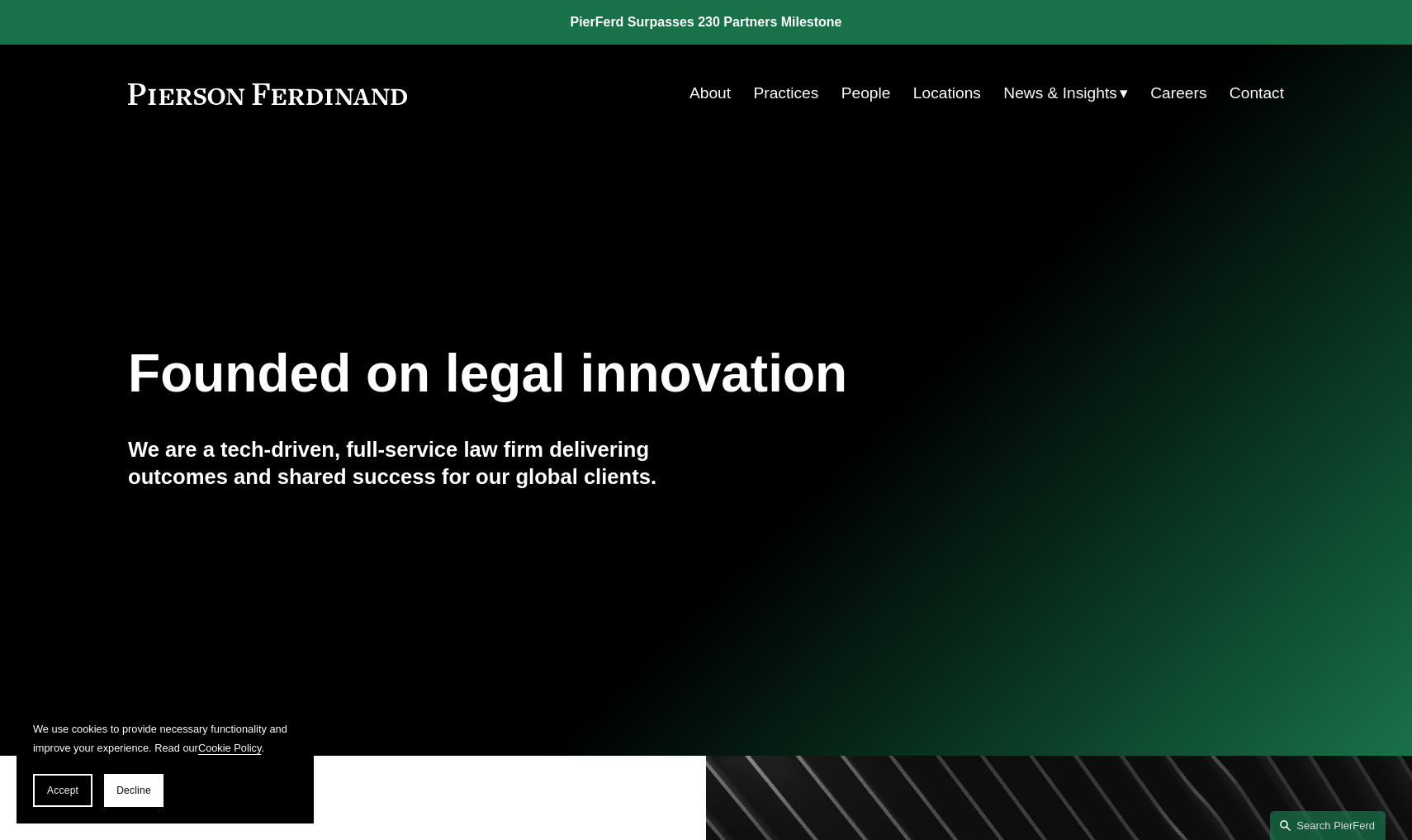
click at [877, 99] on link "People" at bounding box center [866, 92] width 50 height 31
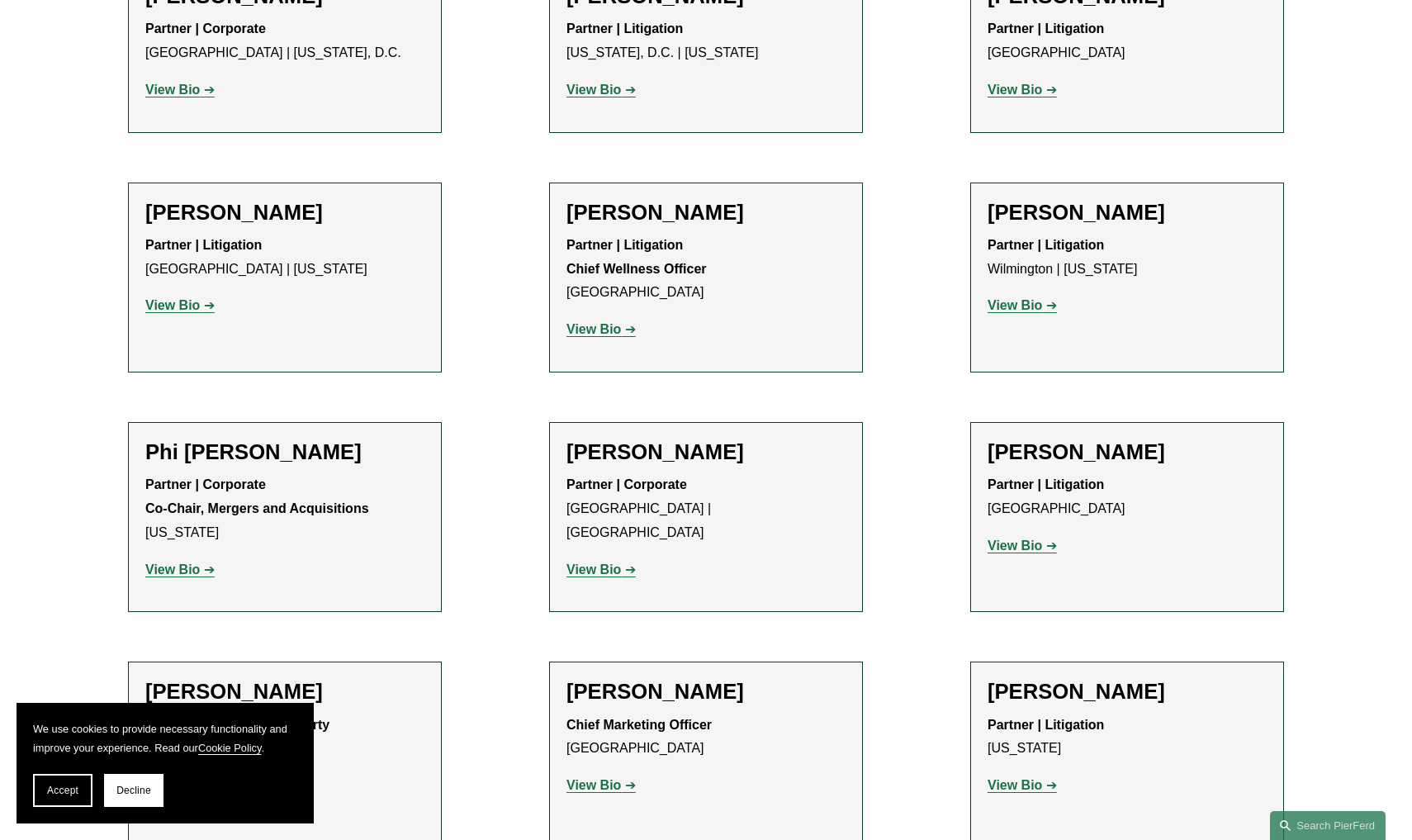
scroll to position [13566, 0]
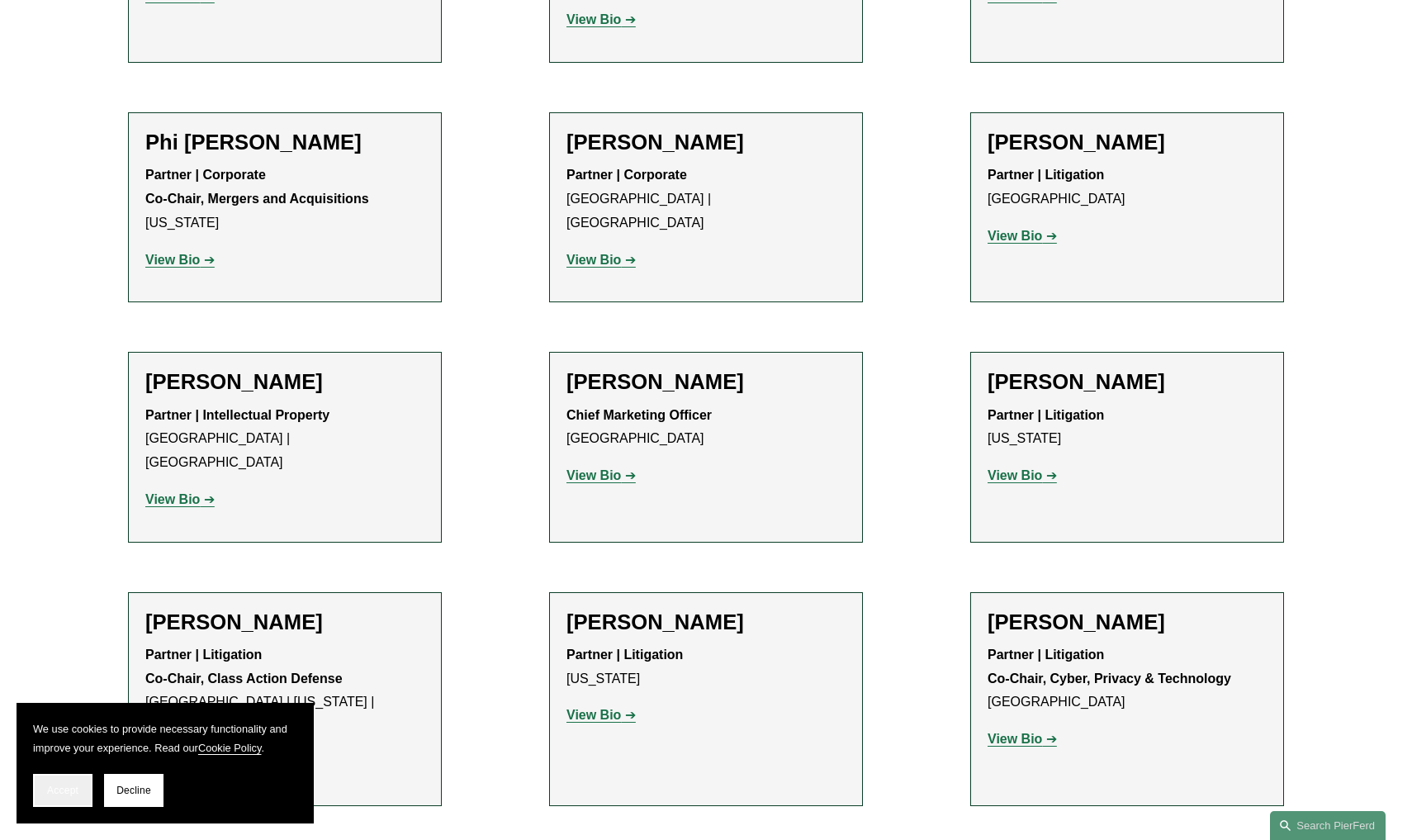
click at [67, 788] on span "Accept" at bounding box center [62, 790] width 31 height 12
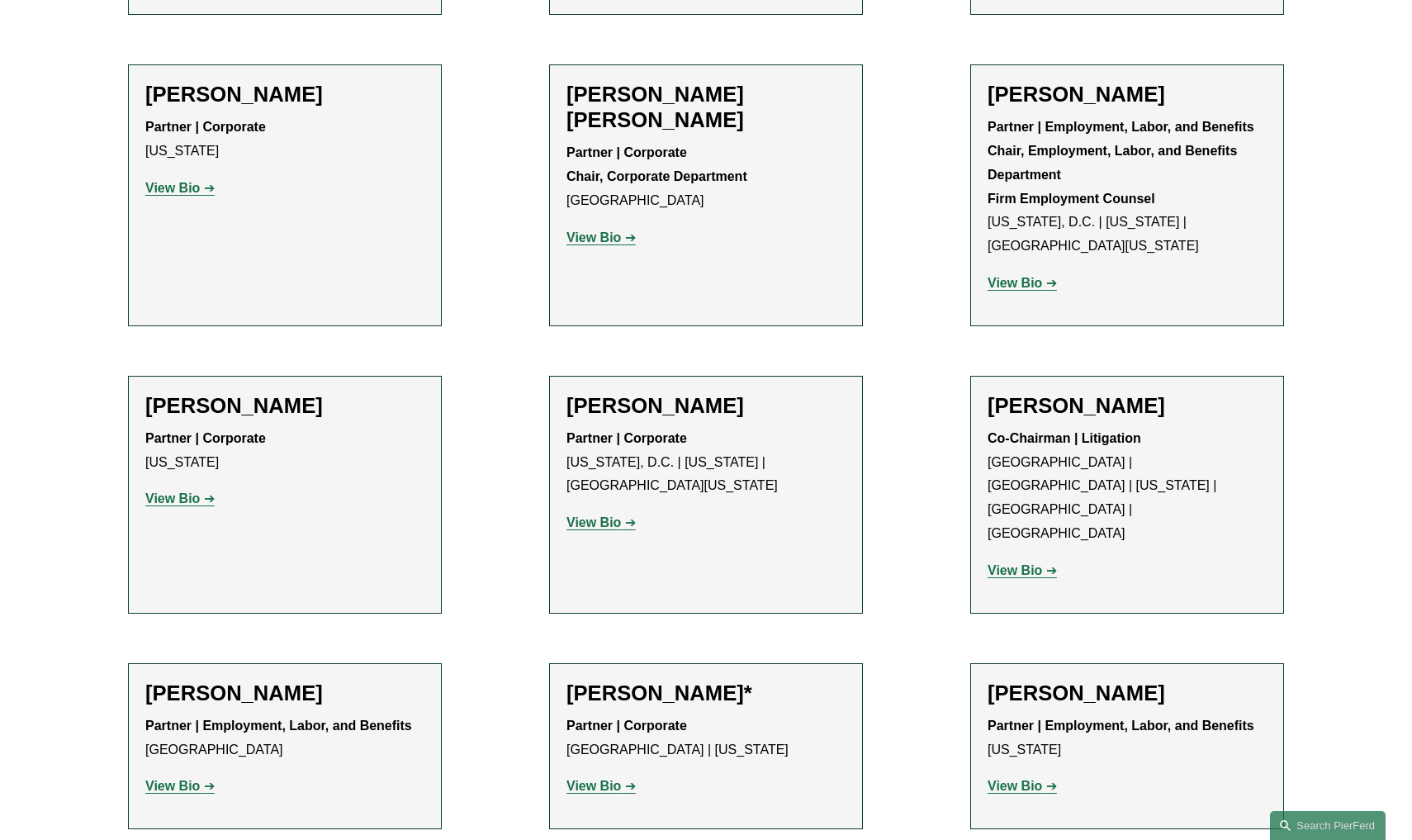
scroll to position [6160, 0]
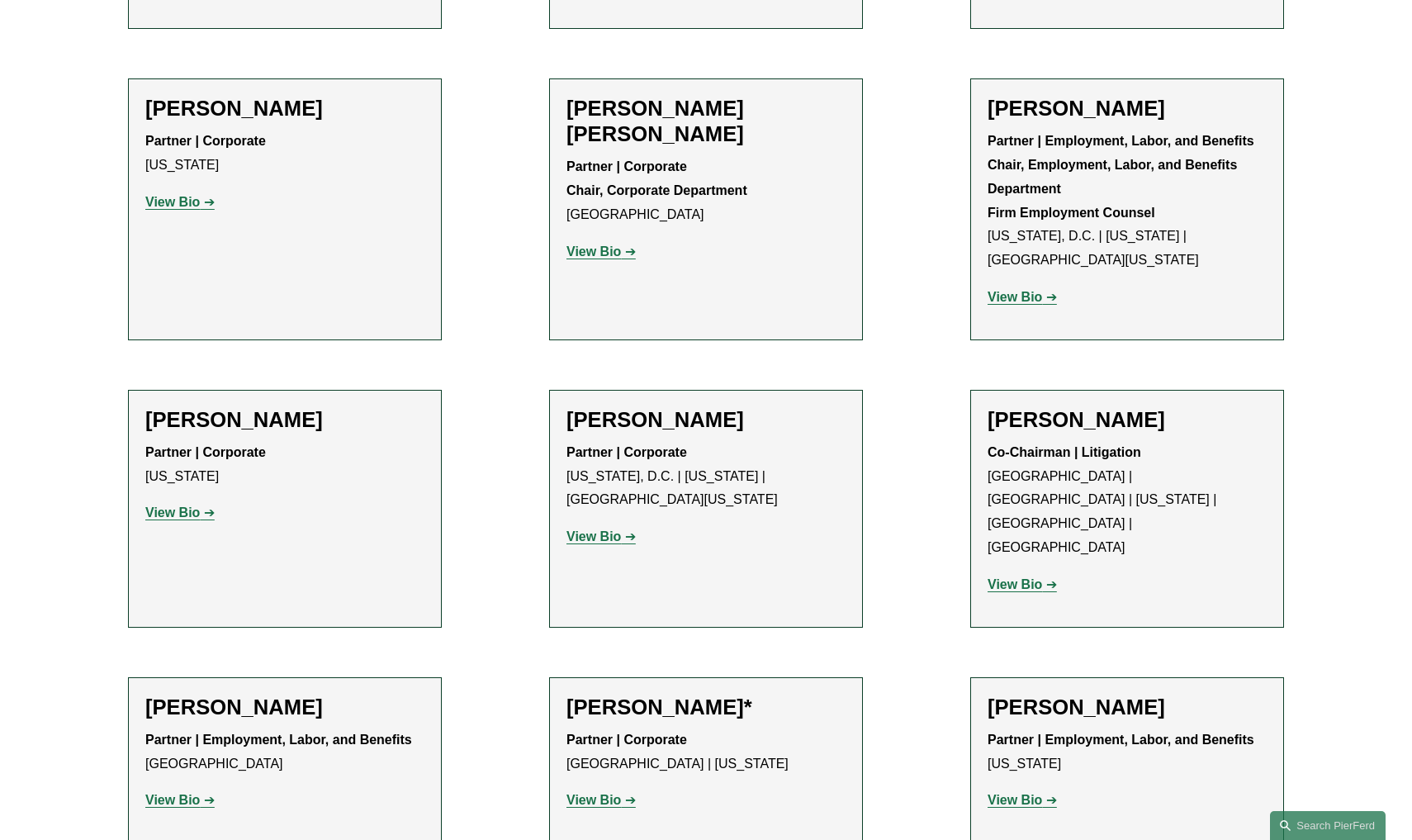
click at [1188, 407] on h2 "Joel M. Ferdinand" at bounding box center [1128, 420] width 279 height 25
click at [1008, 578] on strong "View Bio" at bounding box center [1015, 584] width 55 height 14
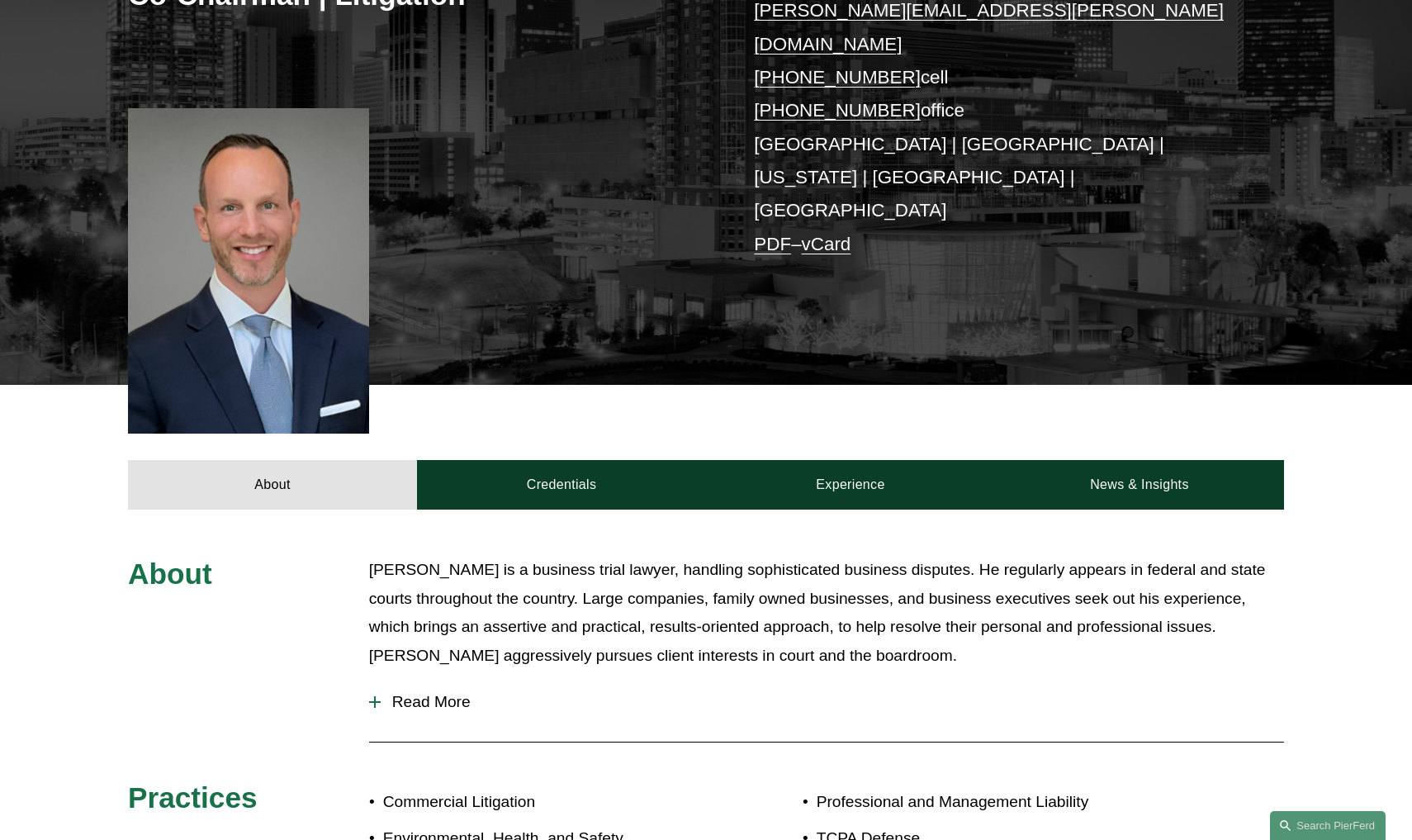
scroll to position [396, 0]
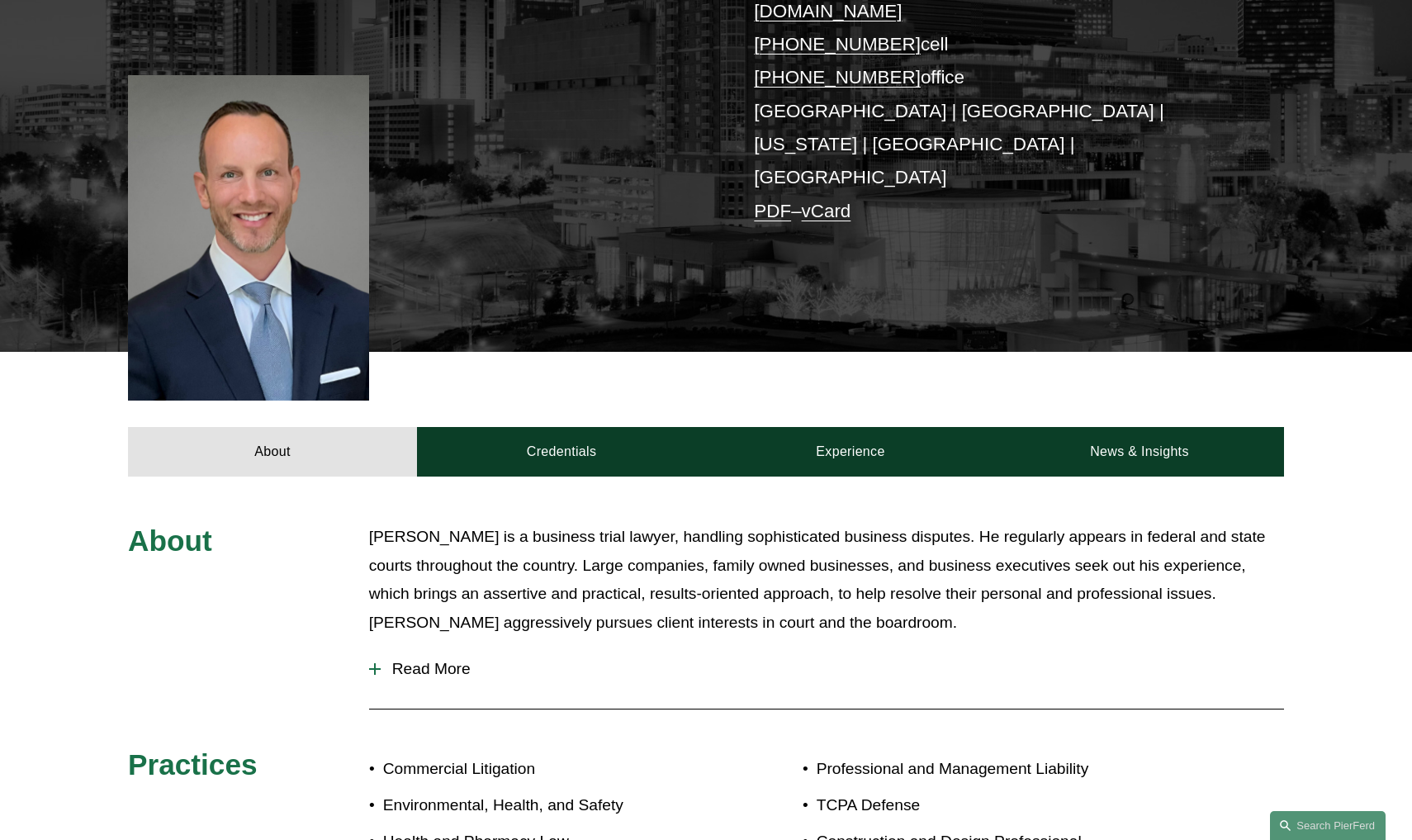
click at [406, 660] on span "Read More" at bounding box center [833, 669] width 903 height 18
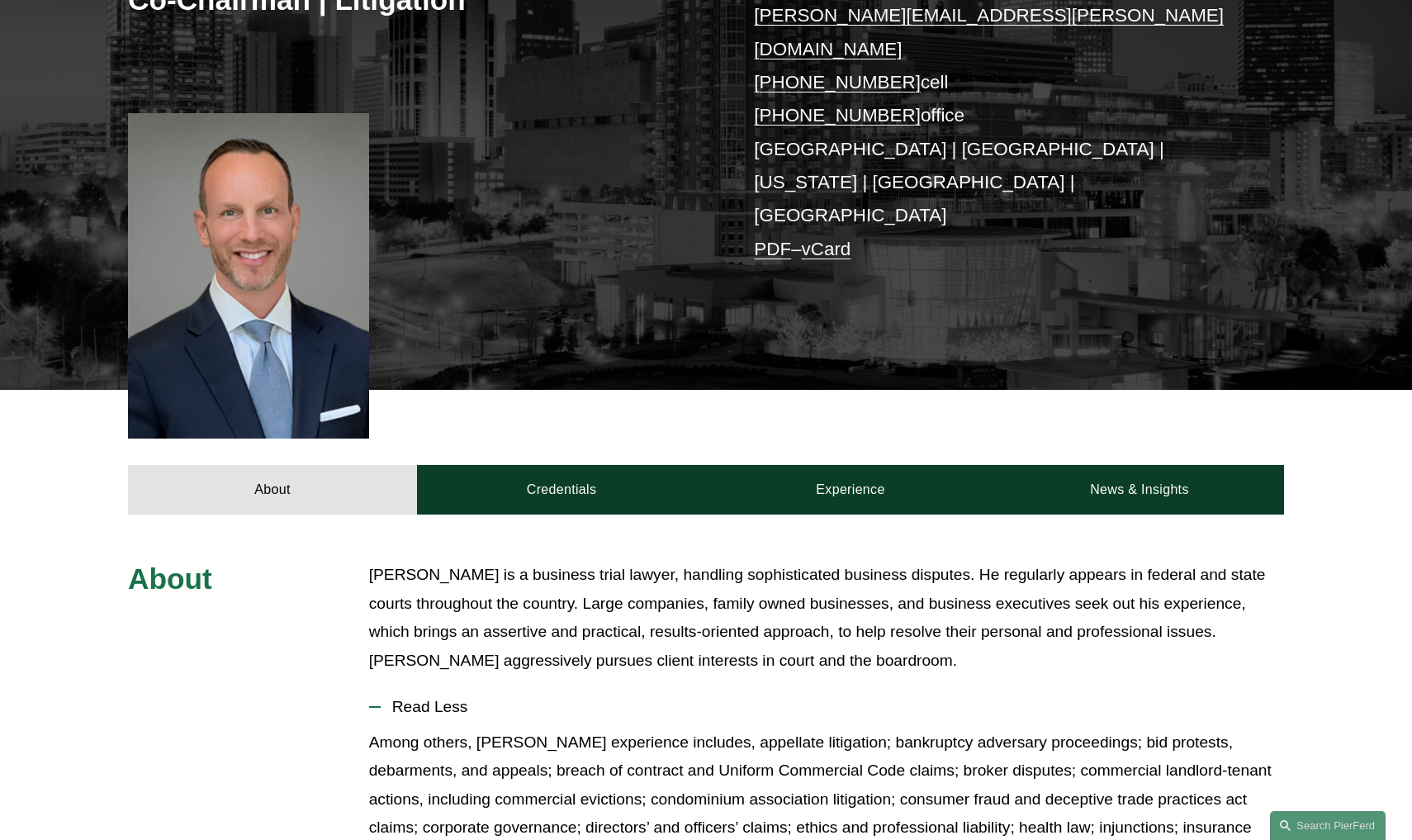
scroll to position [363, 0]
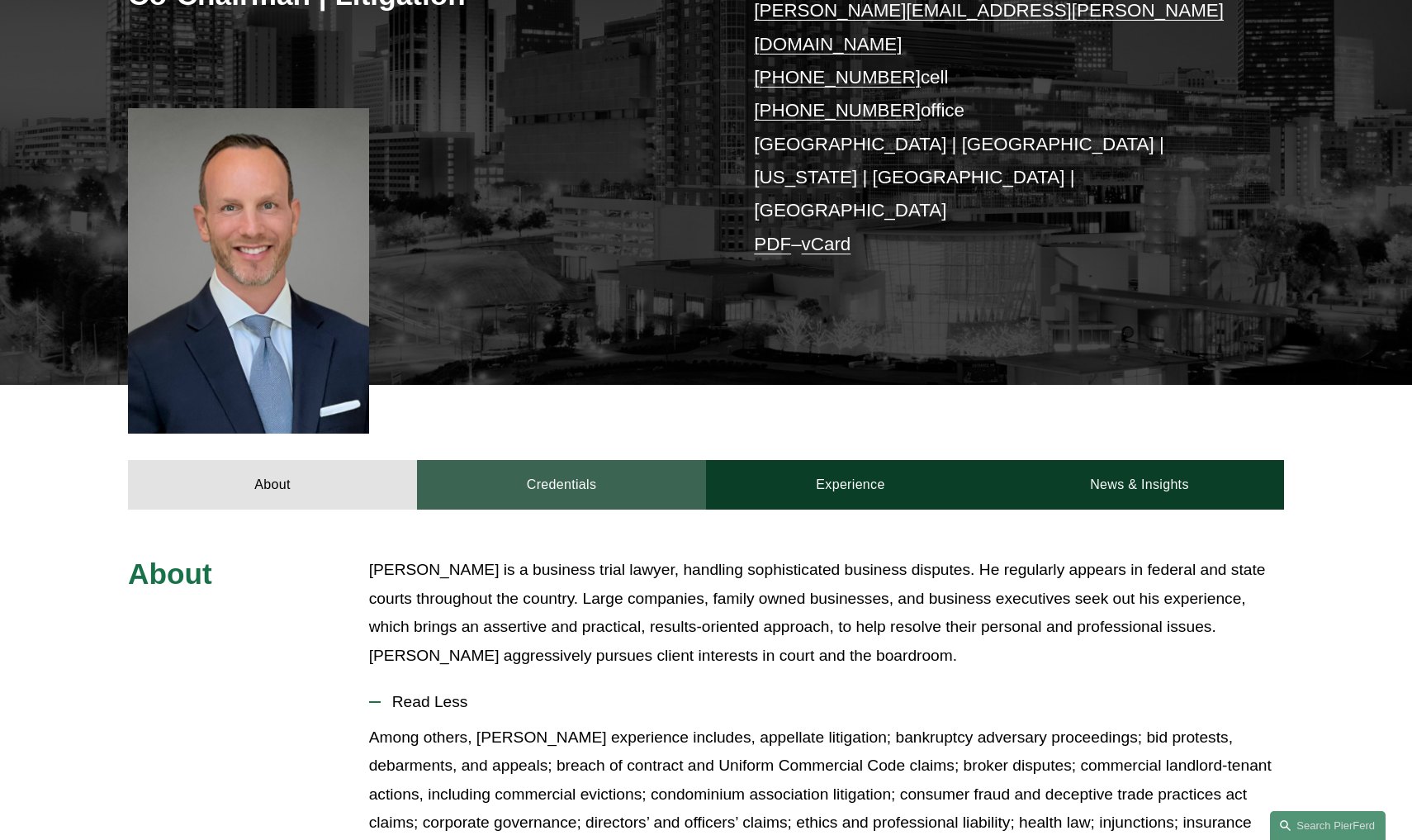
click at [532, 460] on link "Credentials" at bounding box center [562, 484] width 289 height 50
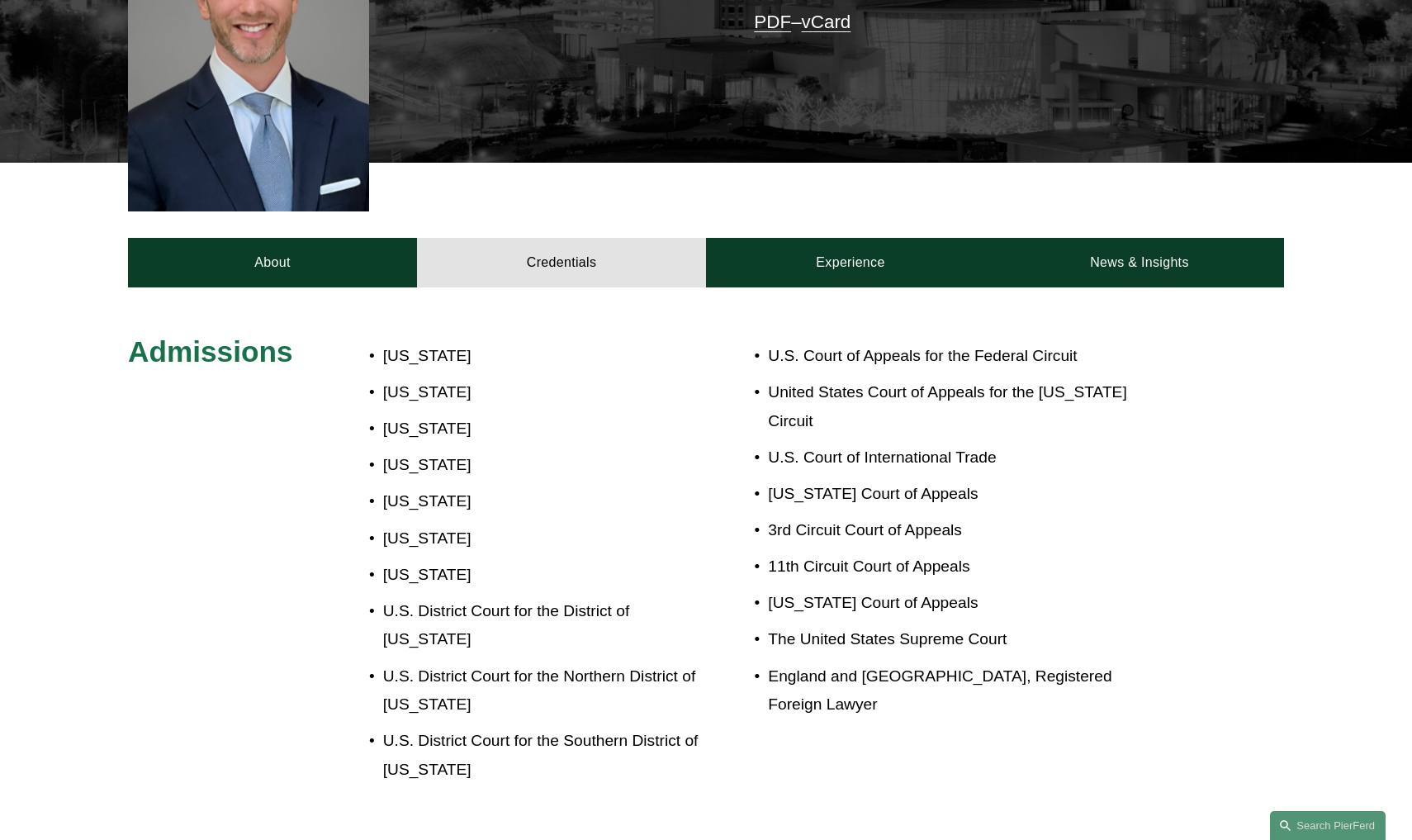
scroll to position [472, 0]
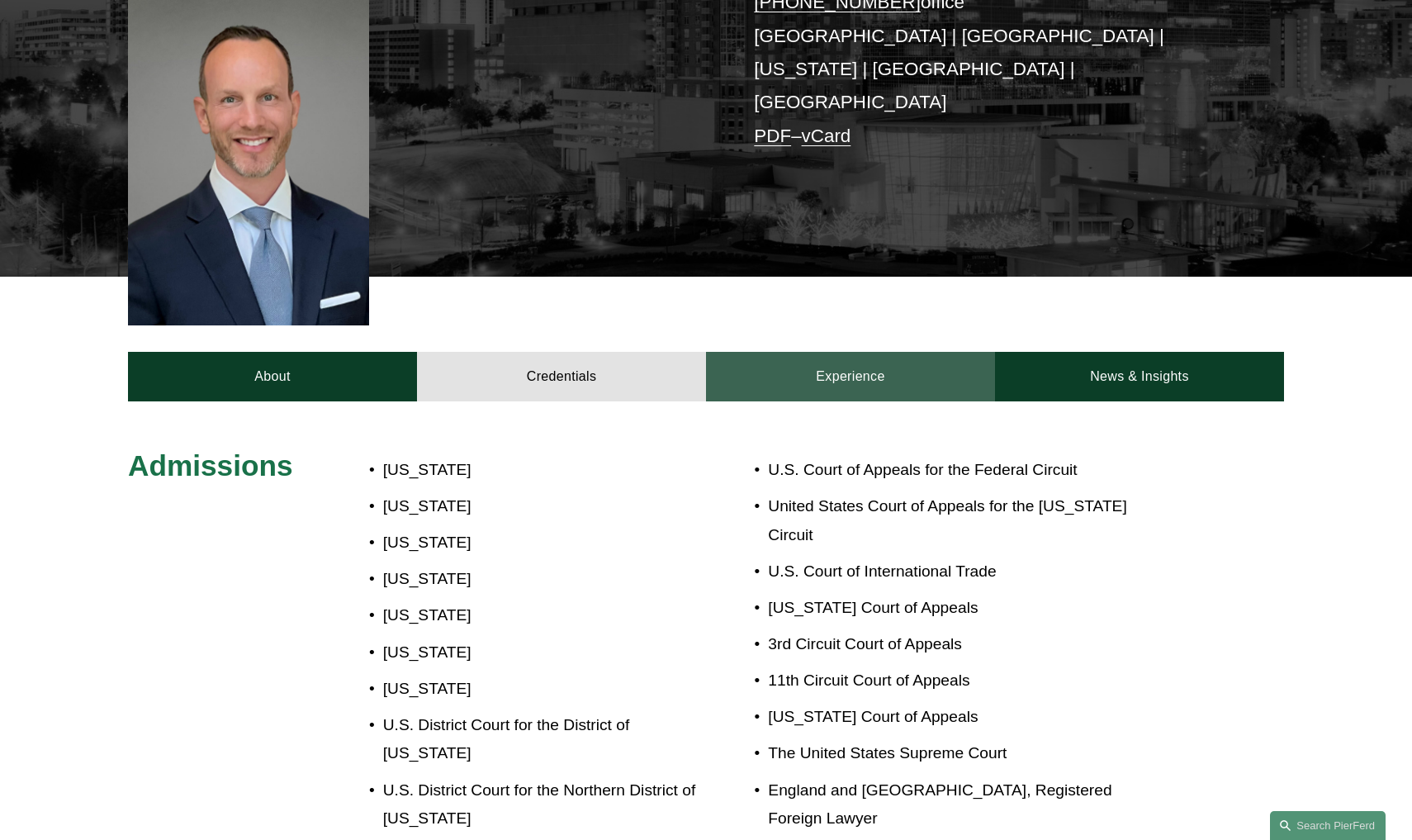
click at [890, 351] on link "Experience" at bounding box center [851, 376] width 289 height 50
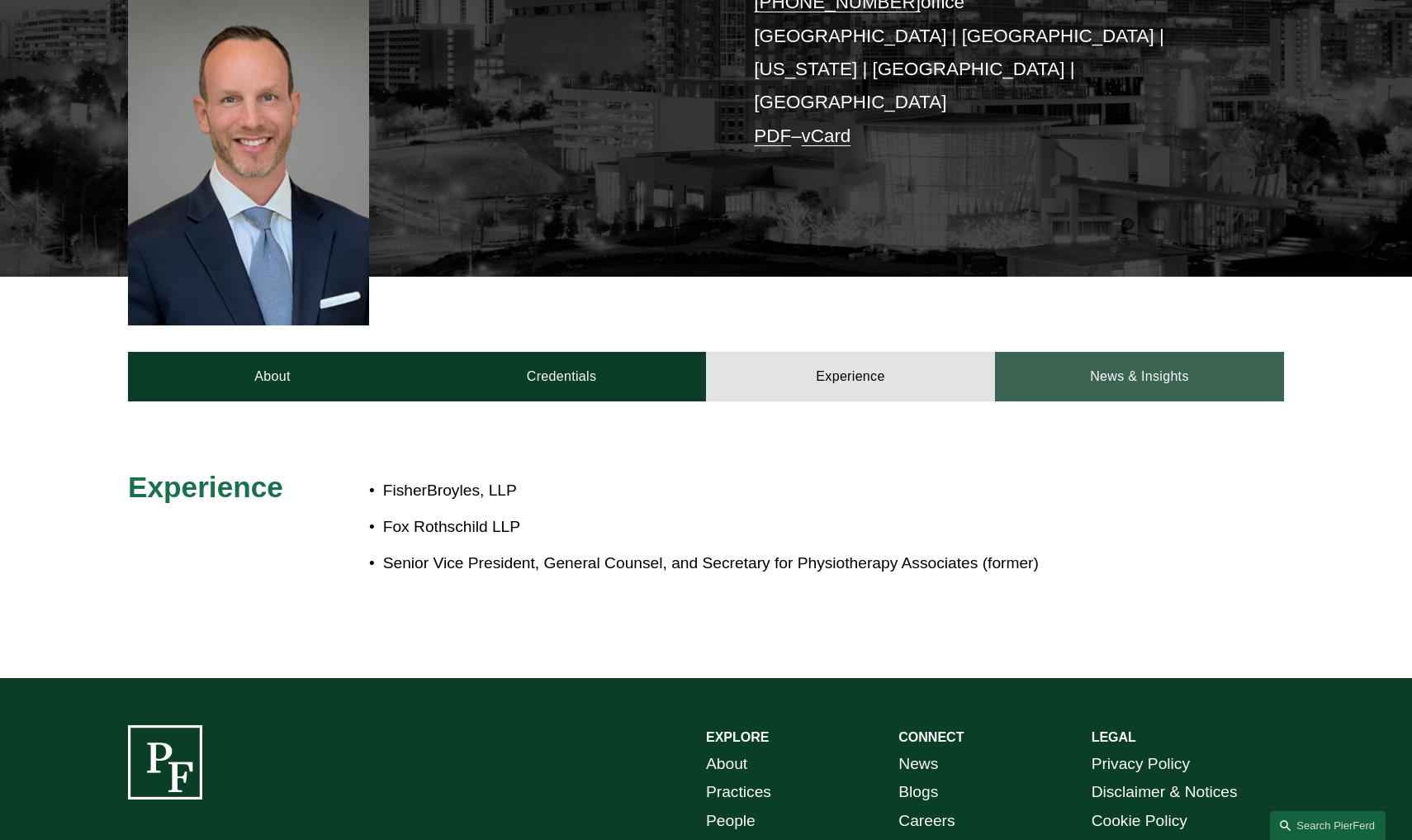
click at [1208, 351] on link "News & Insights" at bounding box center [1140, 376] width 289 height 50
